Goal: Transaction & Acquisition: Purchase product/service

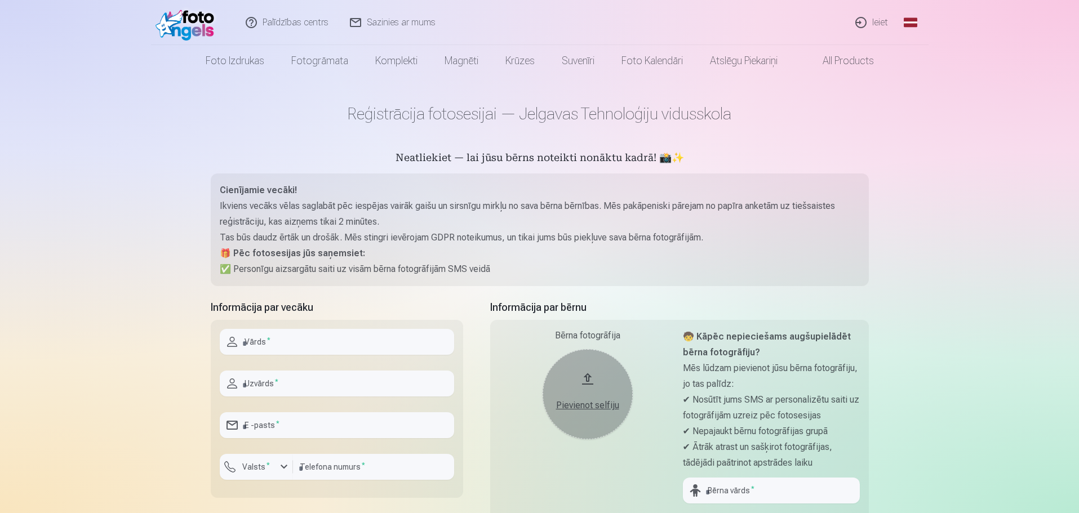
click at [879, 21] on link "Ieiet" at bounding box center [872, 22] width 54 height 45
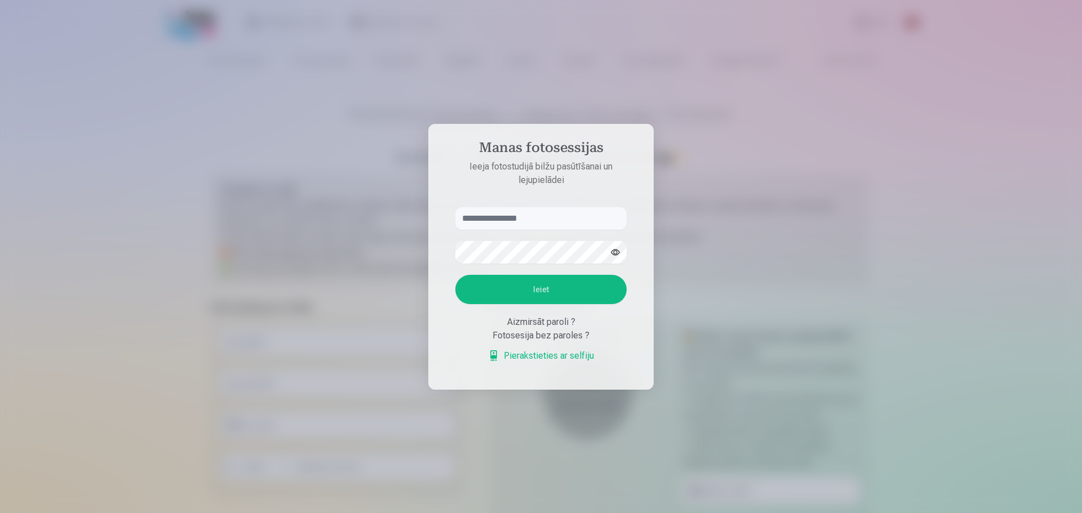
click at [555, 219] on input "text" at bounding box center [540, 218] width 171 height 23
click at [534, 358] on link "Pierakstieties ar selfiju" at bounding box center [541, 356] width 106 height 14
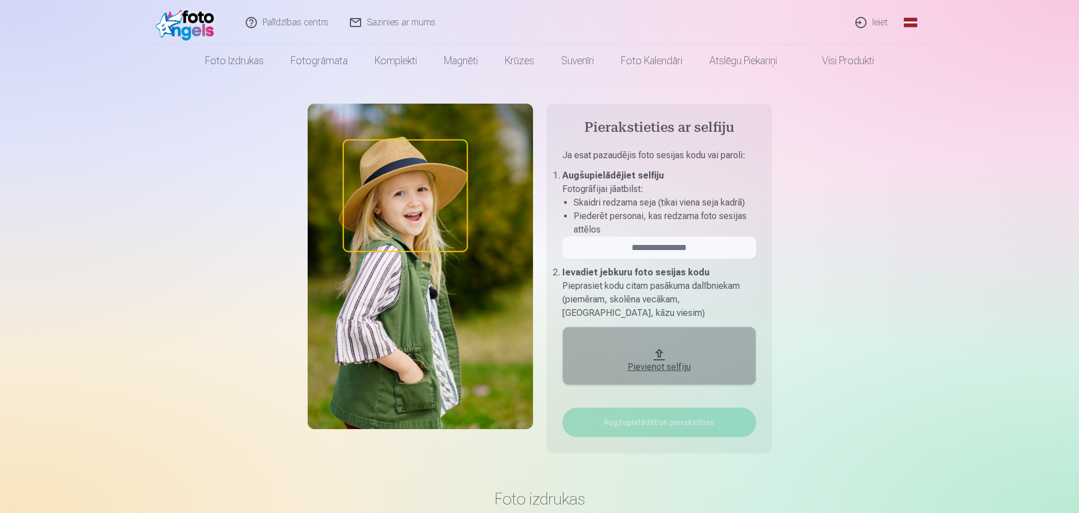
click at [631, 367] on div "Pievienot selfiju" at bounding box center [659, 368] width 171 height 14
click at [651, 367] on div "Pievienot selfiju" at bounding box center [659, 368] width 171 height 14
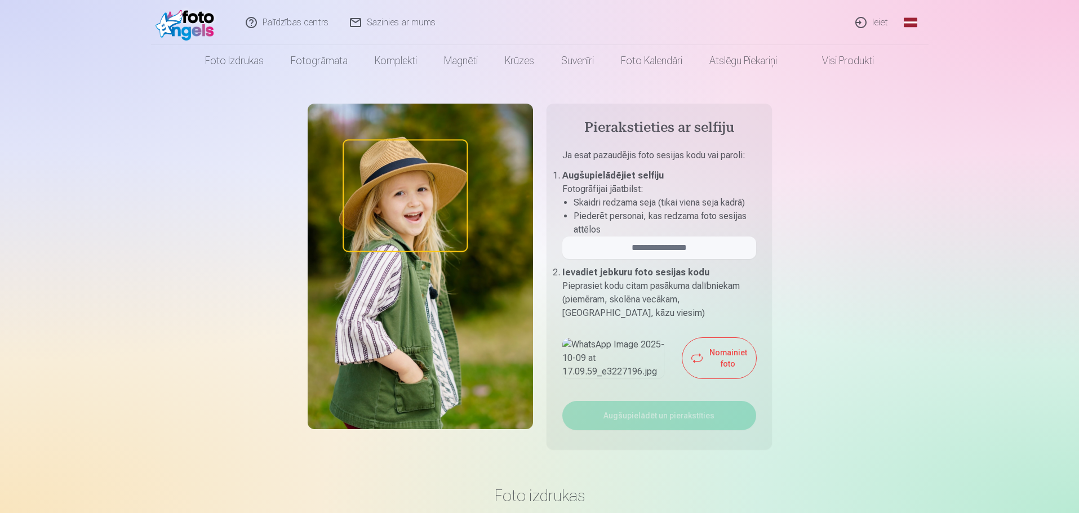
click at [617, 379] on img at bounding box center [613, 358] width 102 height 41
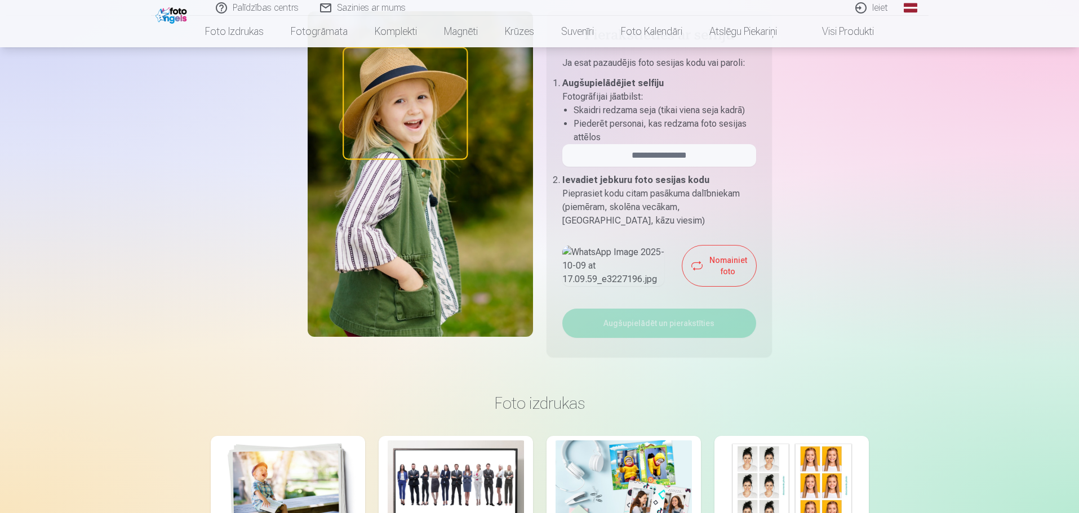
scroll to position [113, 0]
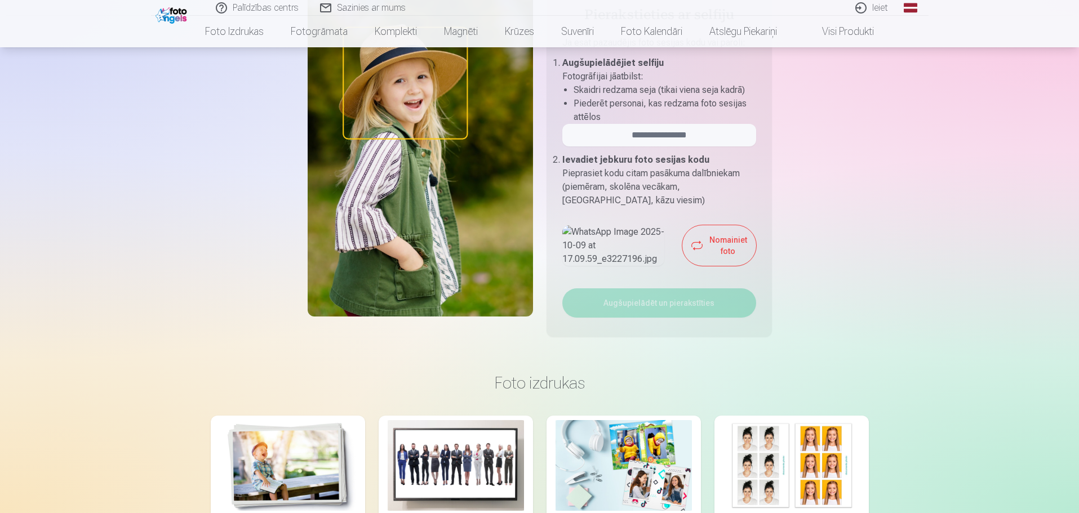
click at [682, 266] on button "Nomainiet foto" at bounding box center [719, 245] width 74 height 41
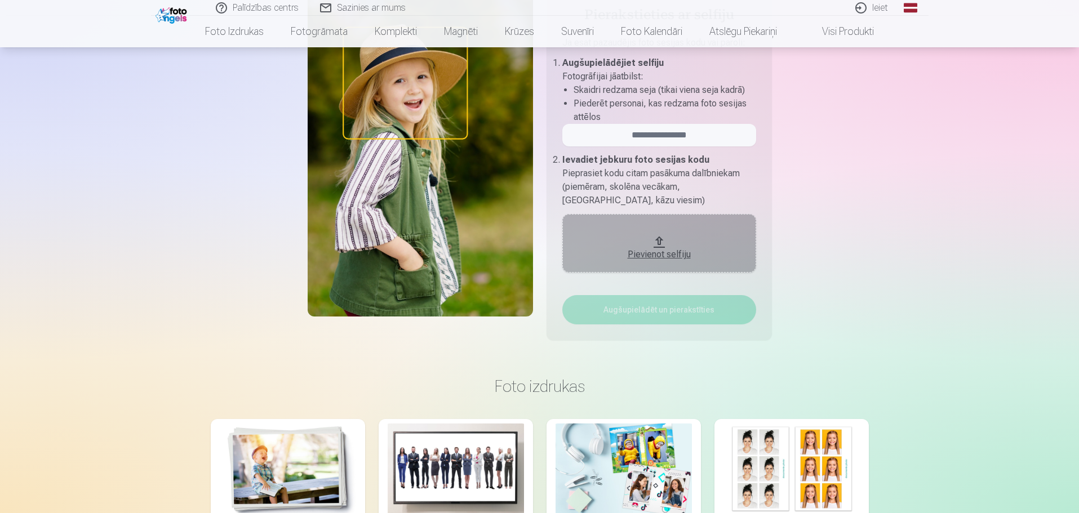
scroll to position [0, 0]
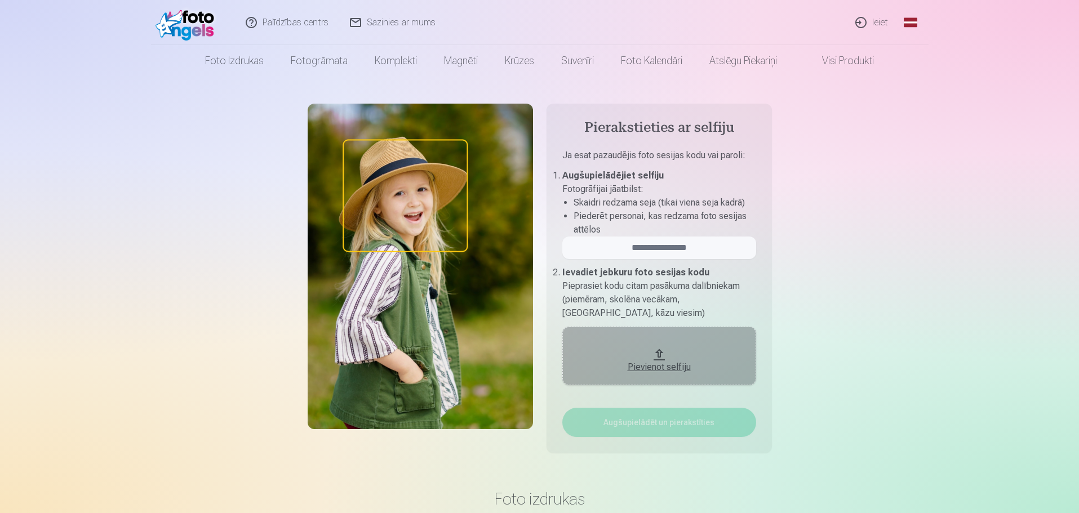
click at [649, 353] on button "Pievienot selfiju" at bounding box center [659, 356] width 194 height 59
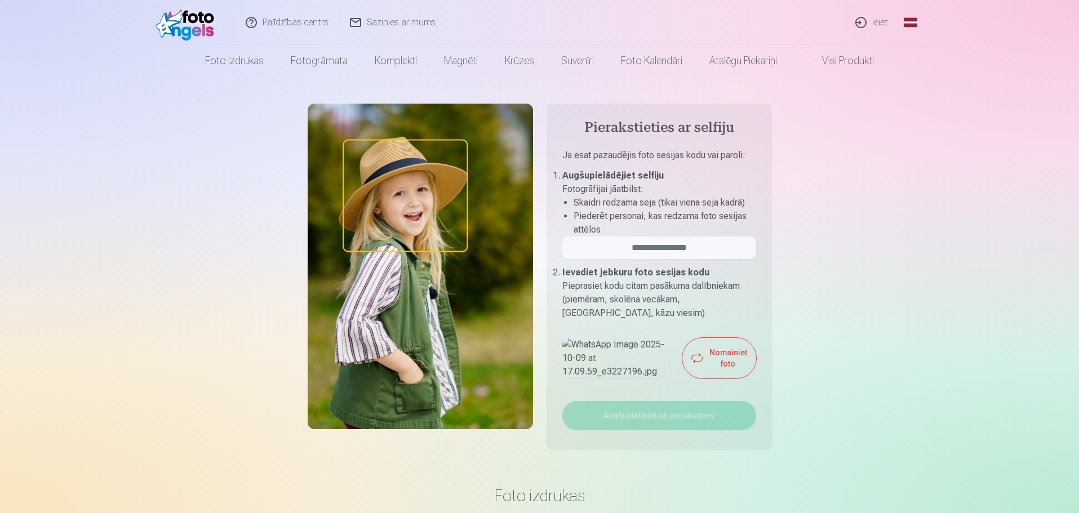
click at [598, 379] on img at bounding box center [613, 358] width 102 height 41
click at [383, 201] on img at bounding box center [420, 267] width 225 height 326
click at [665, 252] on input "email" at bounding box center [659, 248] width 194 height 23
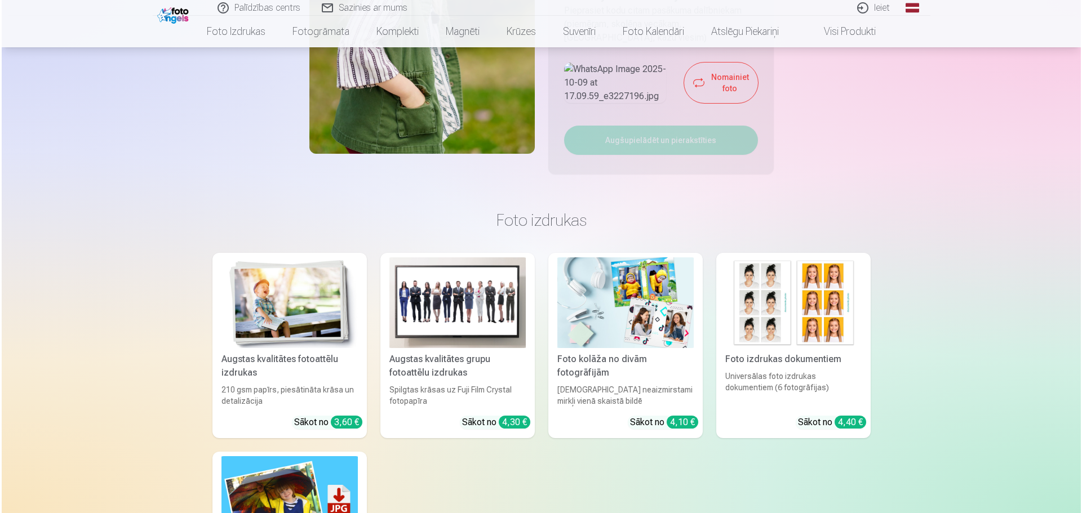
scroll to position [113, 0]
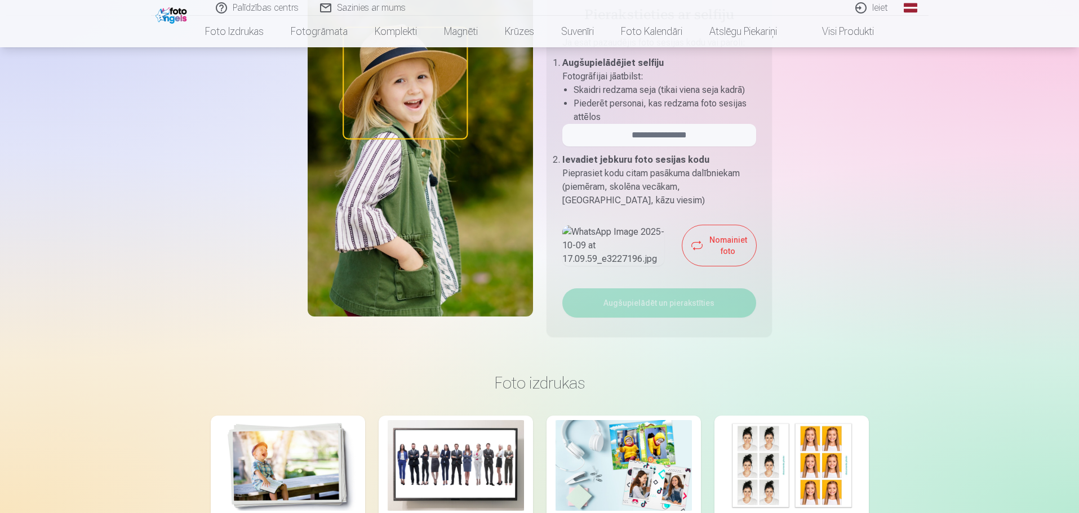
click at [869, 6] on link "Ieiet" at bounding box center [872, 8] width 54 height 16
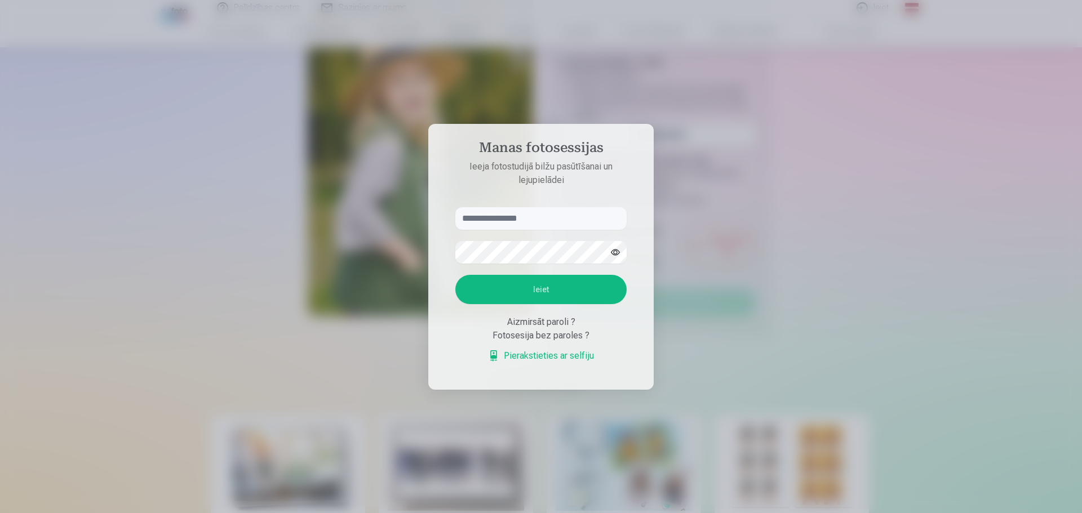
click at [510, 355] on link "Pierakstieties ar selfiju" at bounding box center [541, 356] width 106 height 14
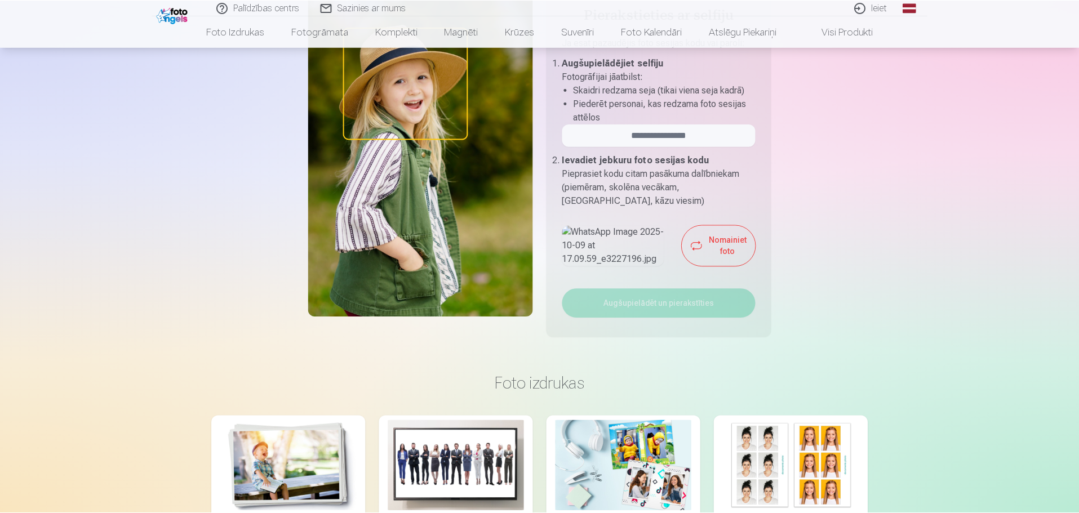
scroll to position [0, 0]
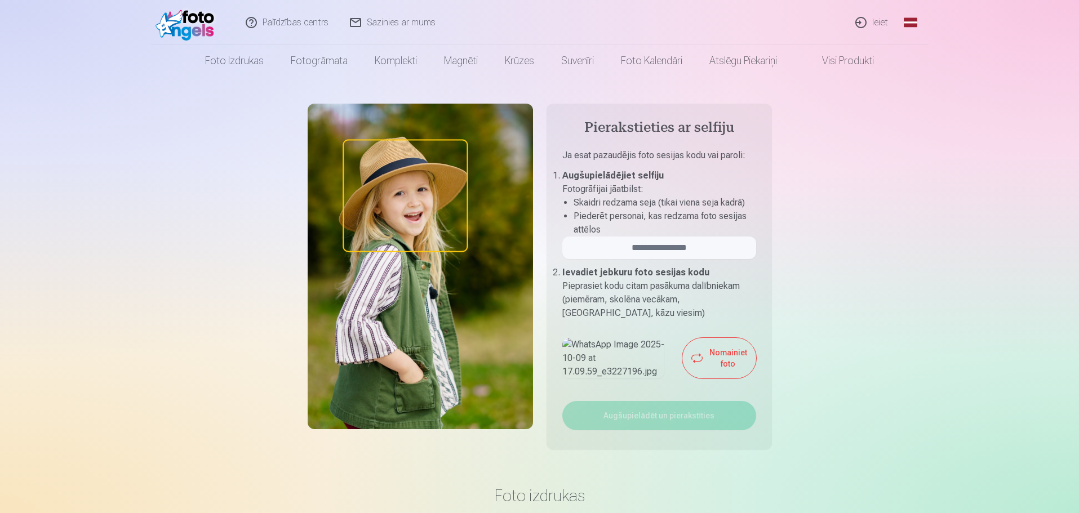
click at [600, 370] on img at bounding box center [613, 358] width 102 height 41
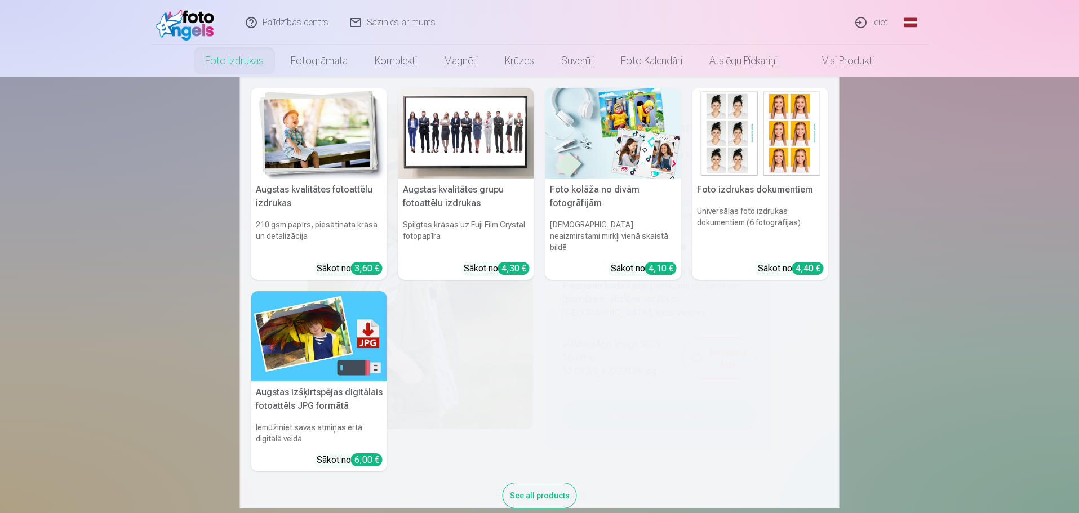
click at [229, 60] on link "Foto izdrukas" at bounding box center [235, 61] width 86 height 32
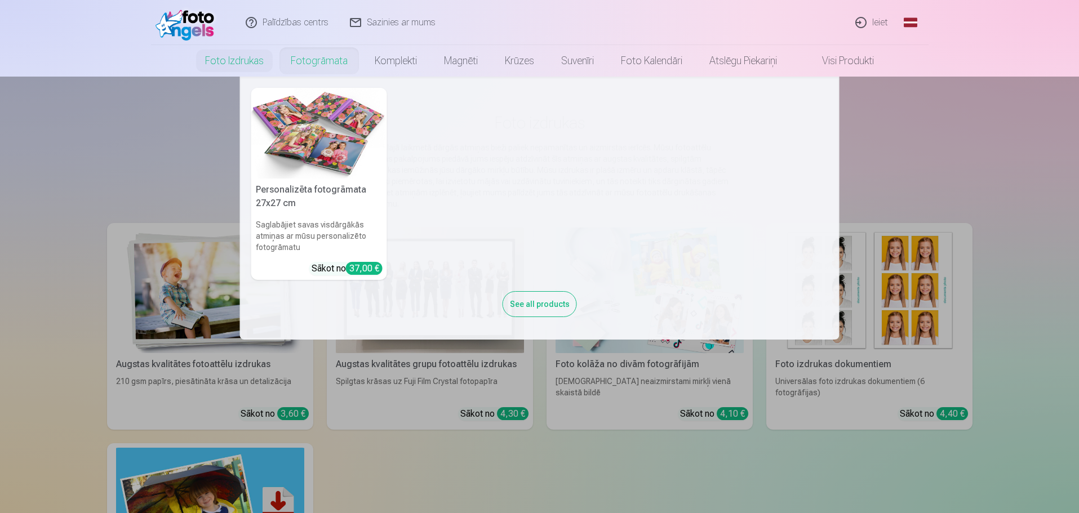
click at [334, 53] on link "Fotogrāmata" at bounding box center [319, 61] width 84 height 32
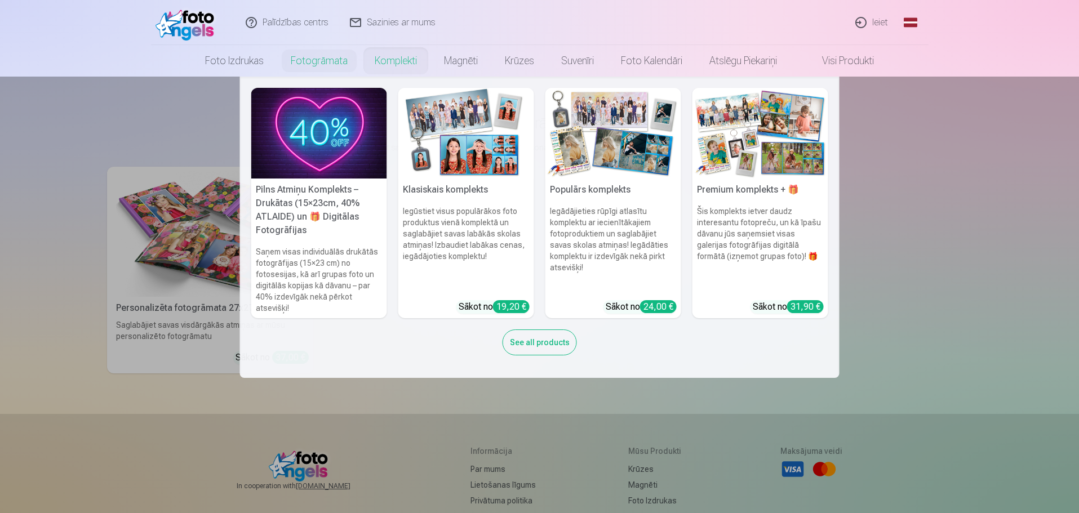
click at [393, 64] on link "Komplekti" at bounding box center [395, 61] width 69 height 32
